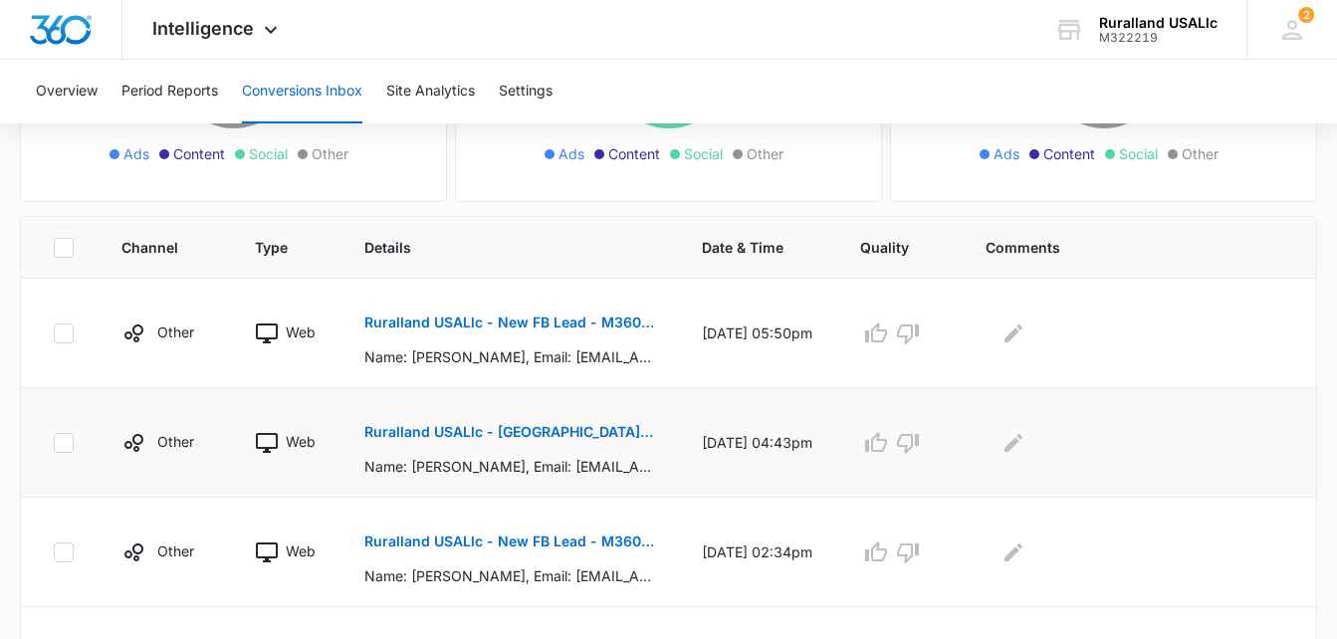
scroll to position [398, 0]
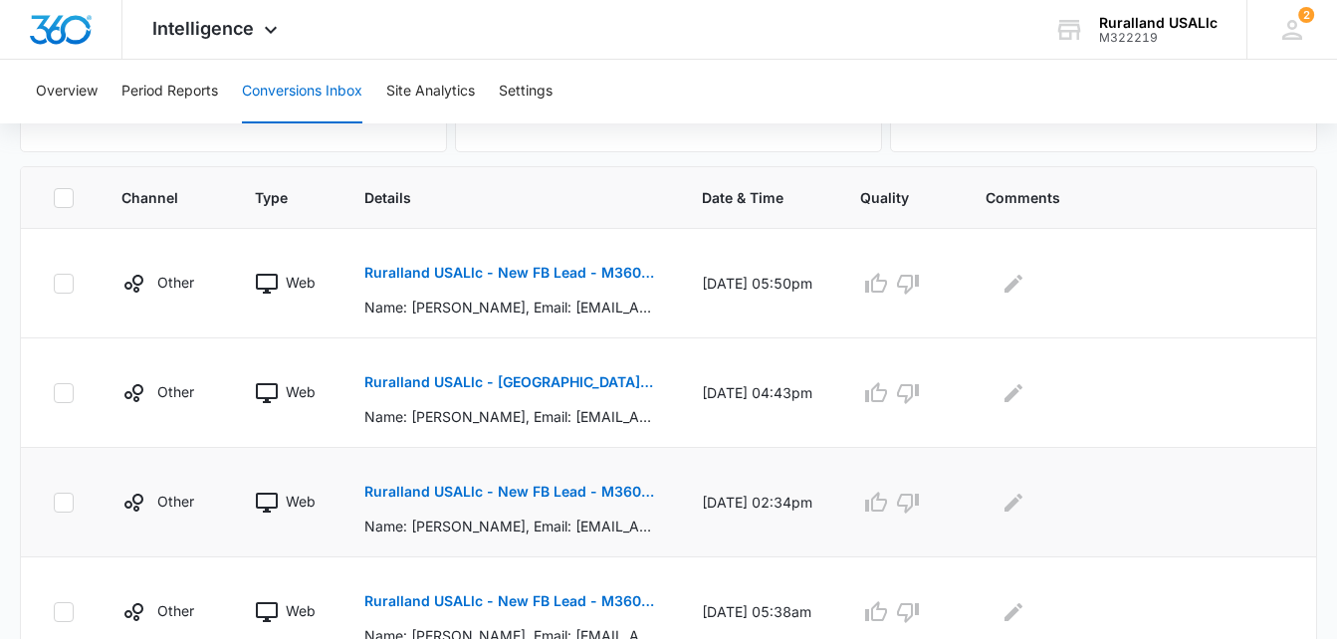
click at [534, 482] on button "Ruralland USALlc - New FB Lead - M360 Notification" at bounding box center [509, 492] width 290 height 48
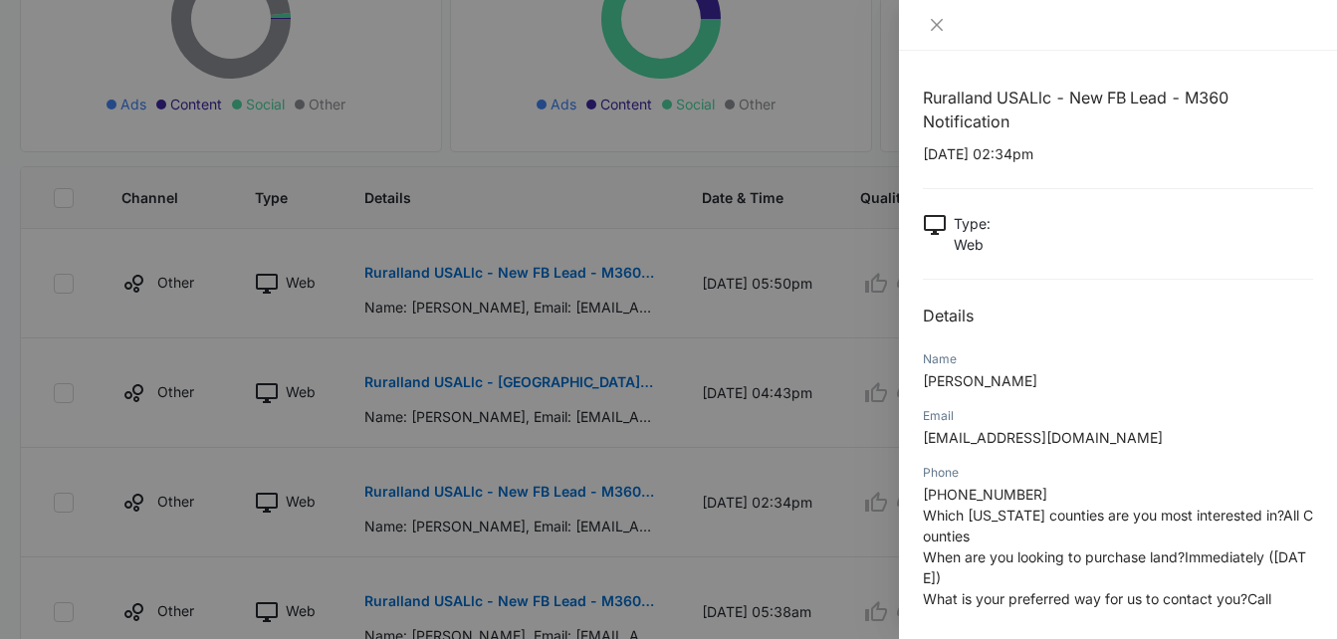
click at [765, 445] on div at bounding box center [668, 319] width 1337 height 639
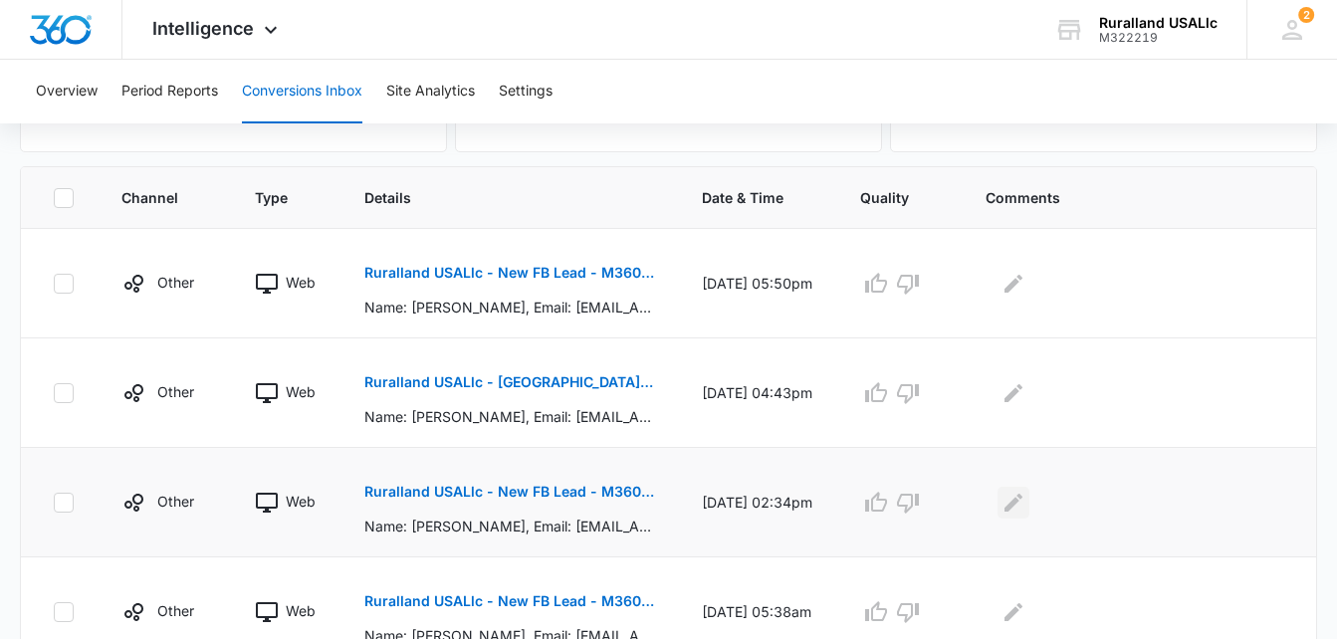
click at [1023, 503] on icon "Edit Comments" at bounding box center [1014, 502] width 18 height 18
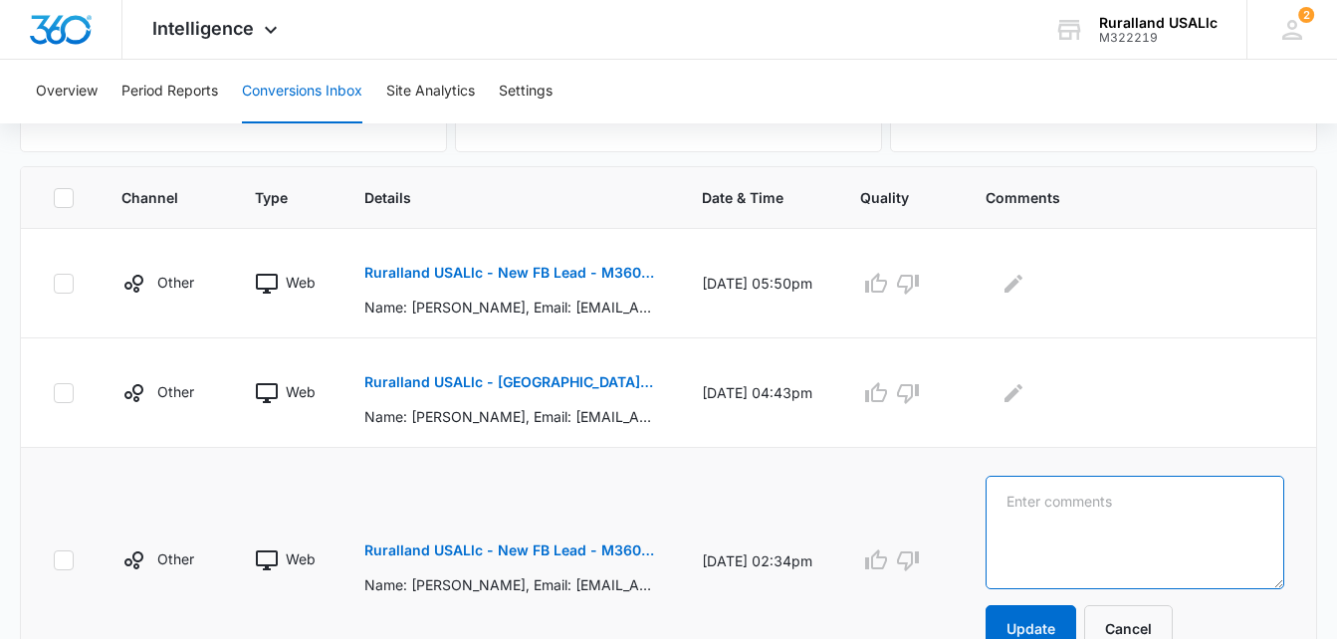
click at [1046, 495] on textarea at bounding box center [1135, 533] width 299 height 114
click at [598, 548] on p "Ruralland USALlc - New FB Lead - M360 Notification" at bounding box center [509, 551] width 290 height 14
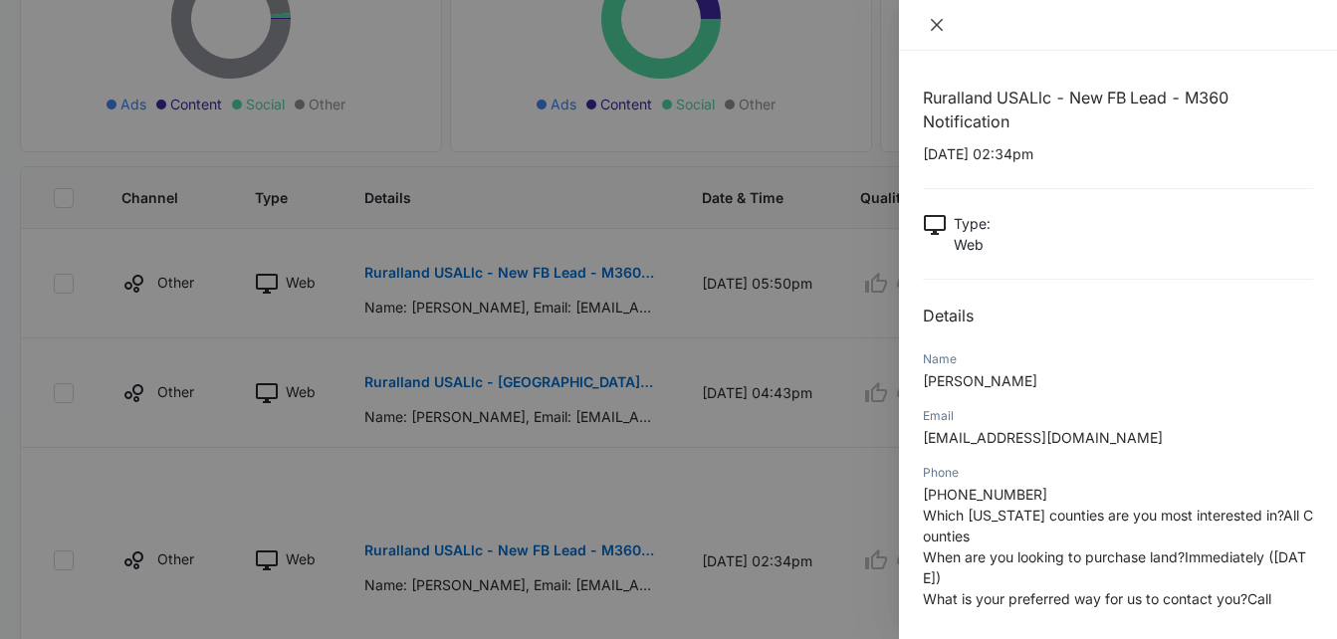
click at [940, 18] on icon "close" at bounding box center [937, 25] width 16 height 16
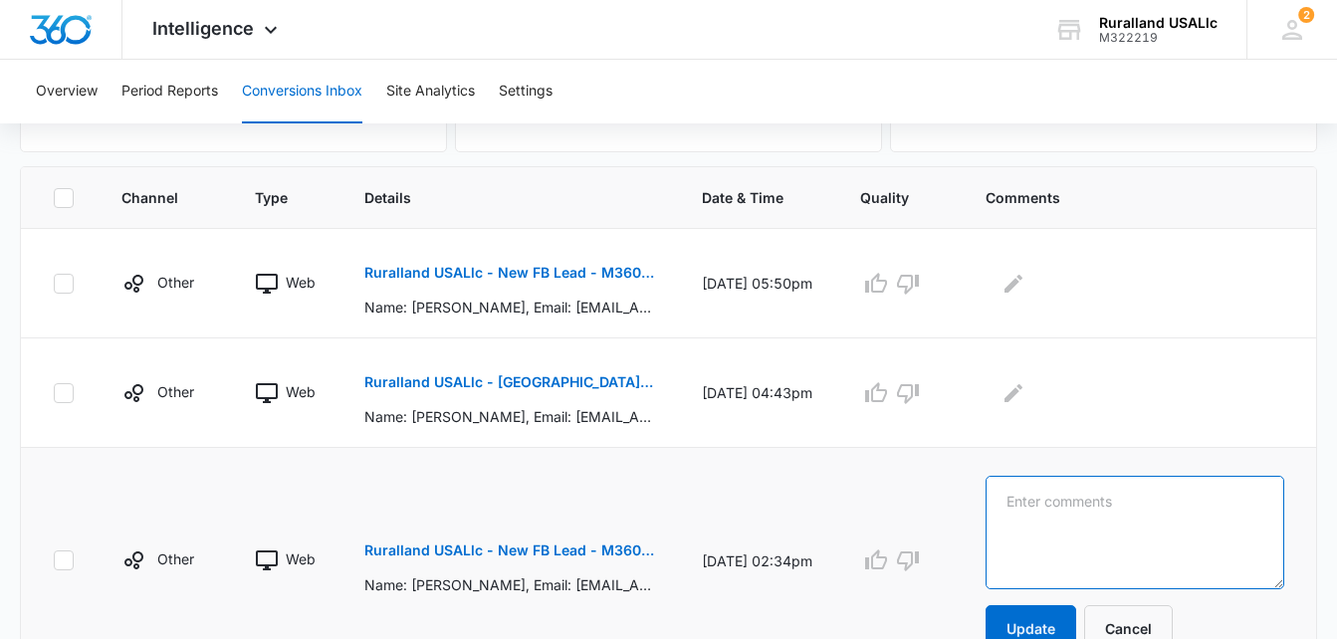
click at [1079, 506] on textarea at bounding box center [1135, 533] width 299 height 114
type textarea "jk lm 8/10"
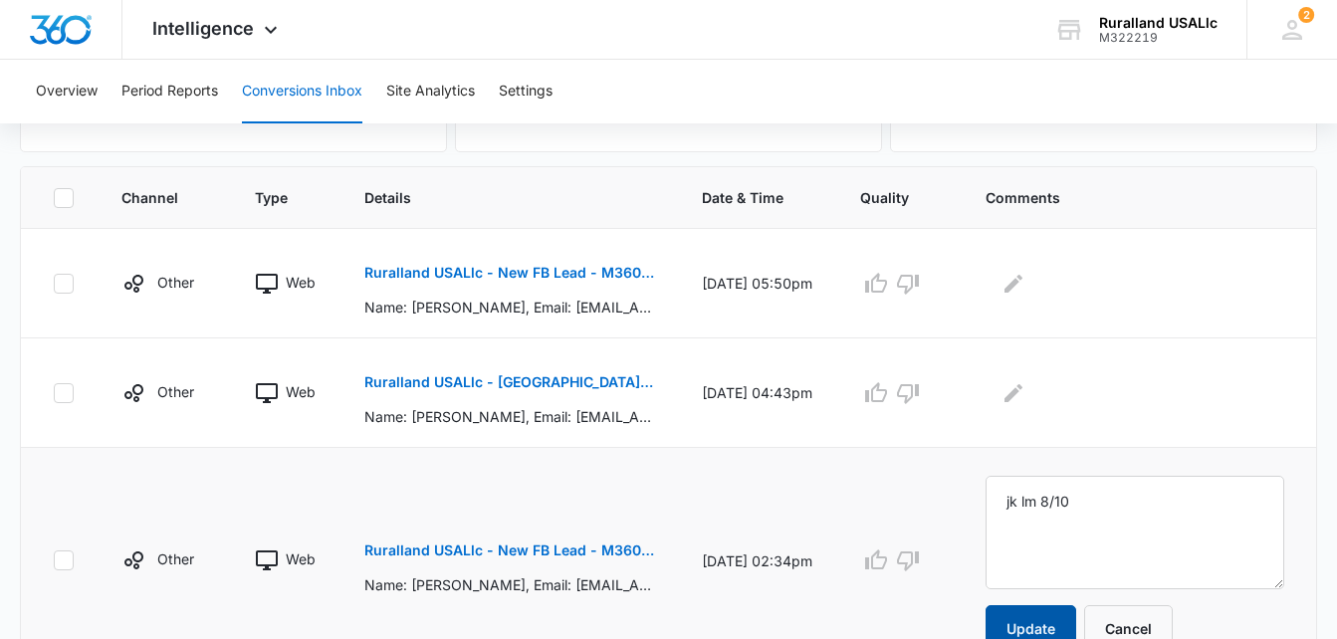
click at [1054, 615] on button "Update" at bounding box center [1031, 629] width 91 height 48
click at [1059, 624] on button "Update" at bounding box center [1031, 629] width 91 height 48
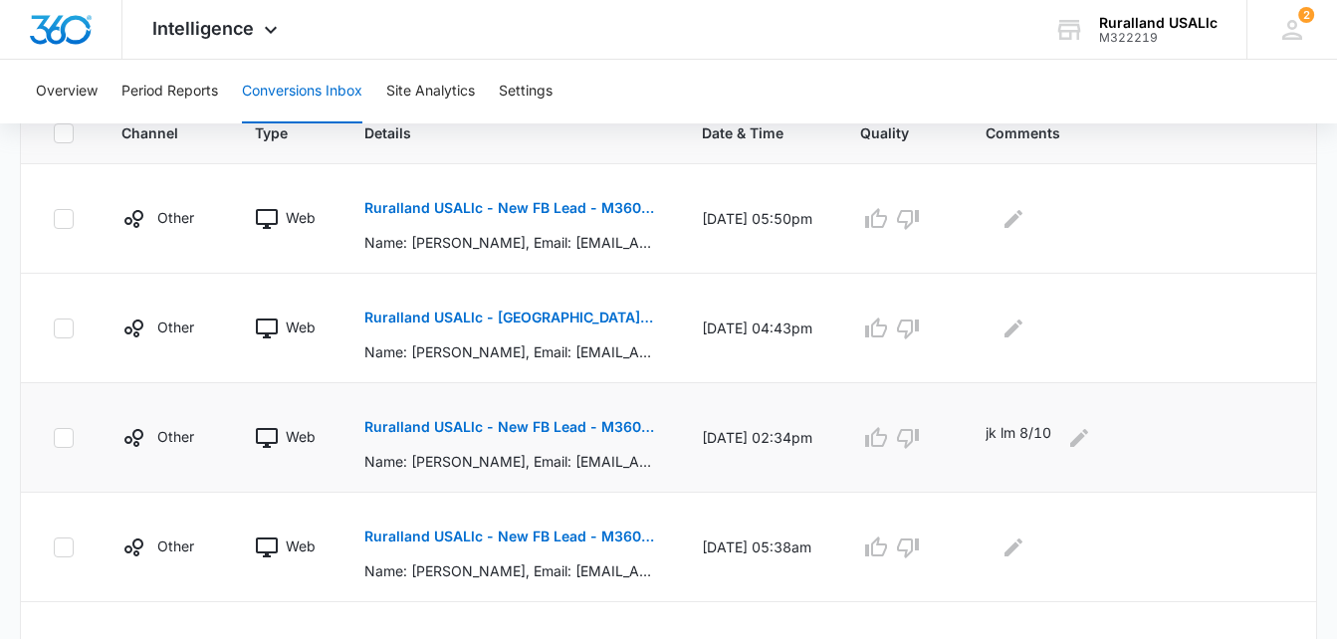
scroll to position [498, 0]
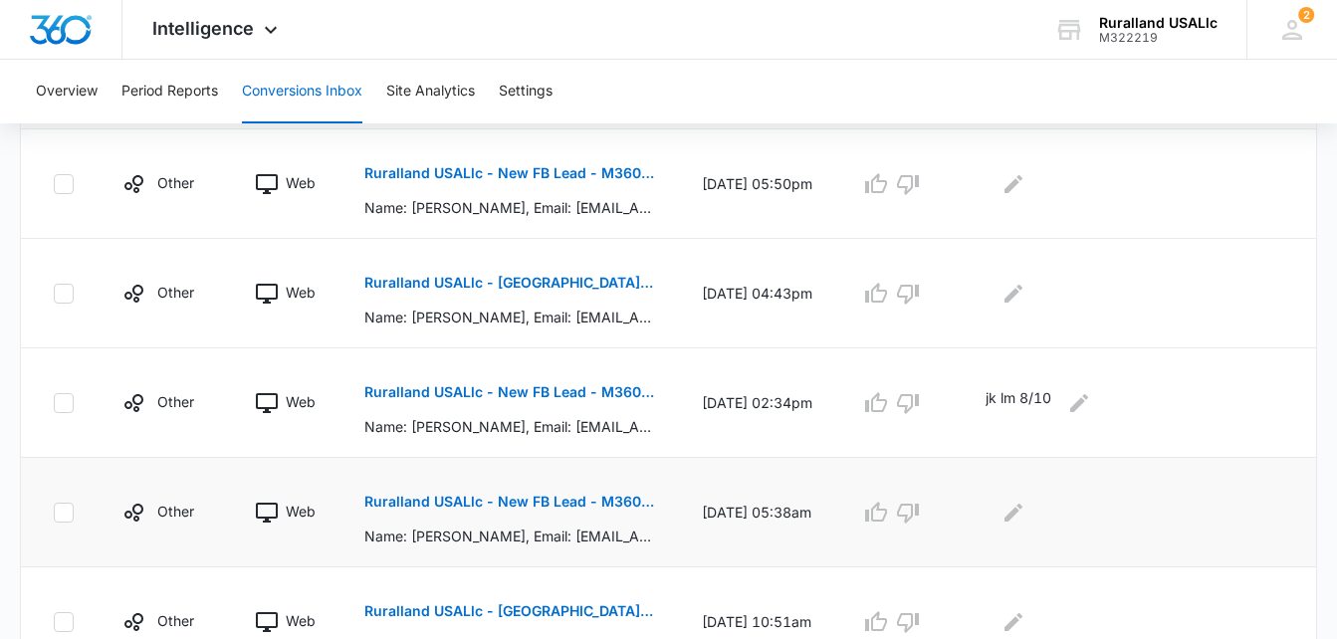
click at [408, 494] on button "Ruralland USALlc - New FB Lead - M360 Notification" at bounding box center [509, 502] width 290 height 48
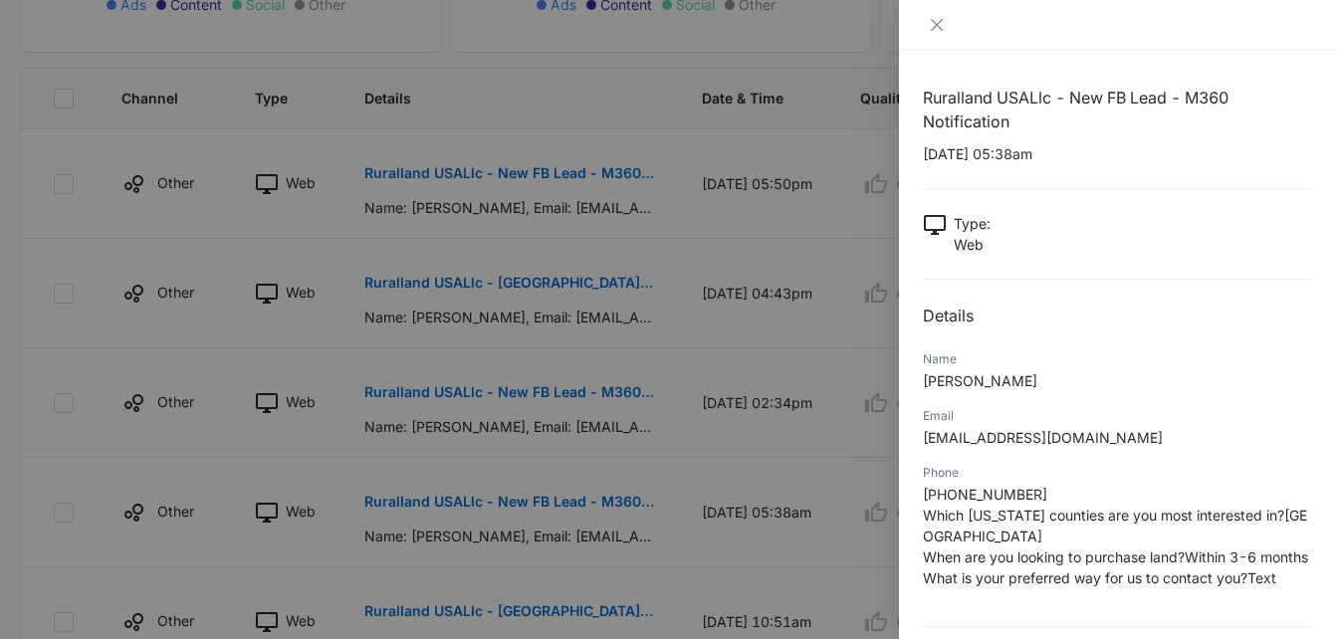
click at [758, 544] on div at bounding box center [668, 319] width 1337 height 639
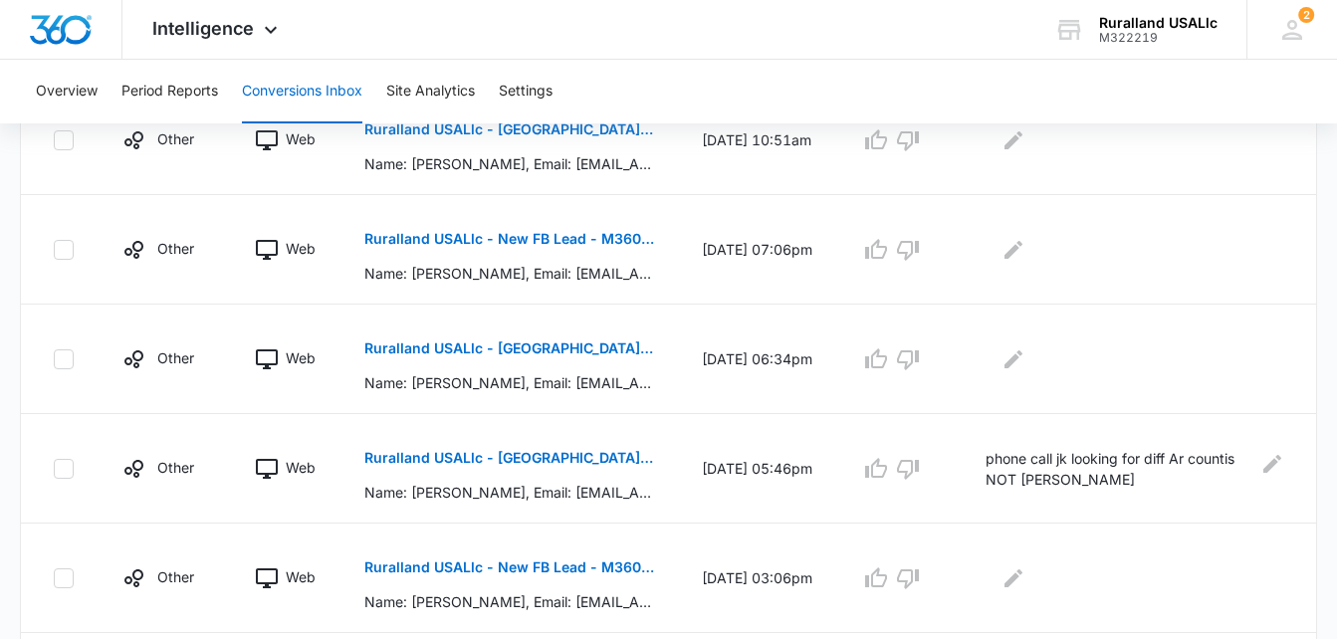
scroll to position [996, 0]
